Goal: Task Accomplishment & Management: Complete application form

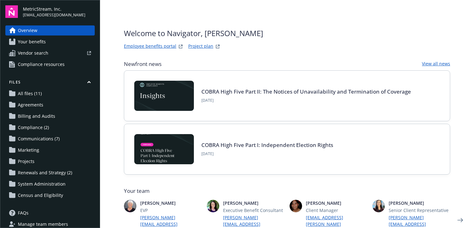
click at [160, 49] on link "Employee benefits portal" at bounding box center [150, 47] width 52 height 8
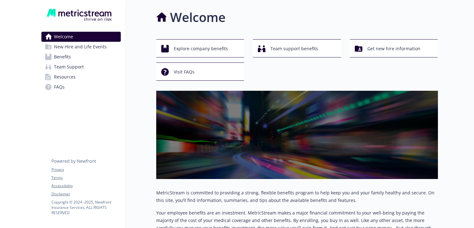
click at [99, 50] on span "New Hire and Life Events" at bounding box center [80, 47] width 53 height 10
